Goal: Transaction & Acquisition: Subscribe to service/newsletter

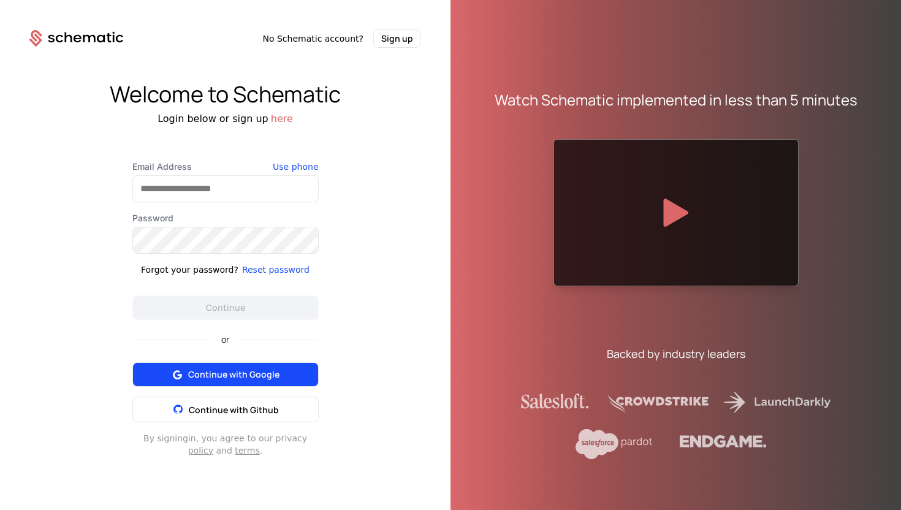
click at [238, 367] on button "Continue with Google" at bounding box center [225, 374] width 186 height 25
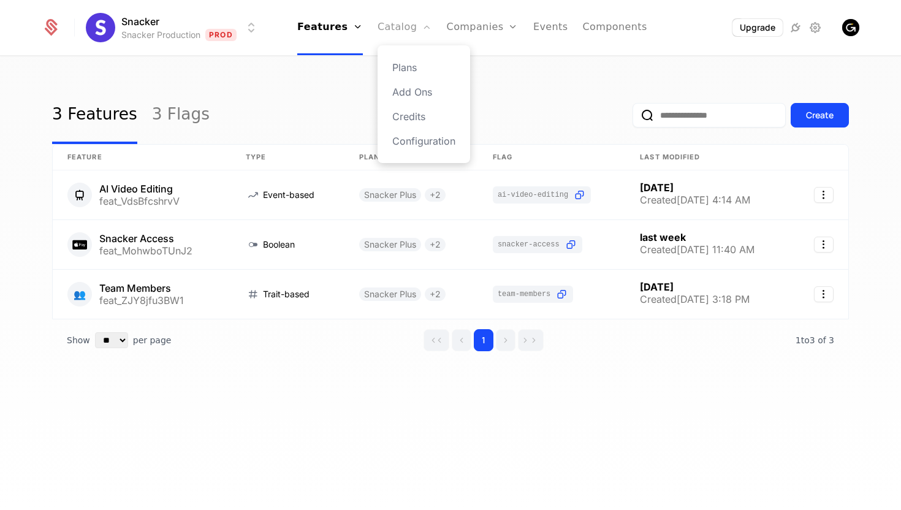
click at [401, 29] on link "Catalog" at bounding box center [405, 27] width 55 height 55
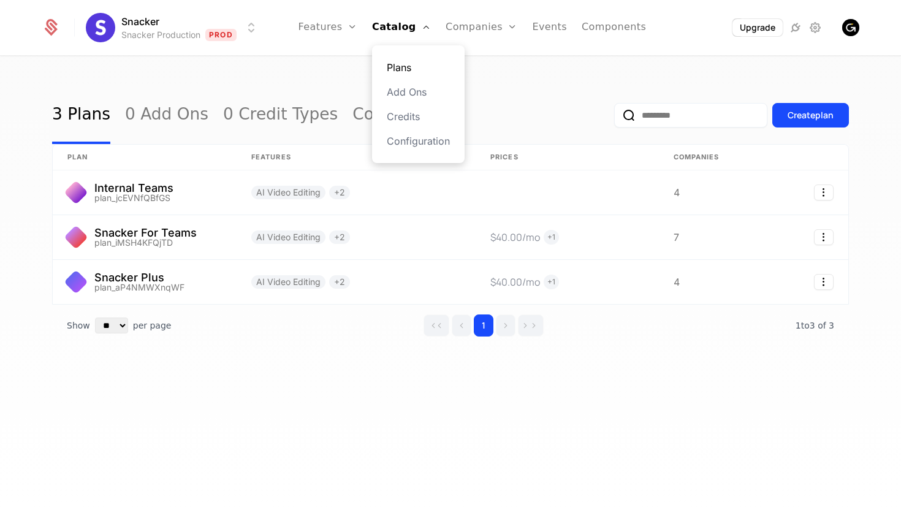
click at [402, 60] on link "Plans" at bounding box center [418, 67] width 63 height 15
click at [406, 69] on link "Plans" at bounding box center [418, 67] width 63 height 15
